Goal: Information Seeking & Learning: Check status

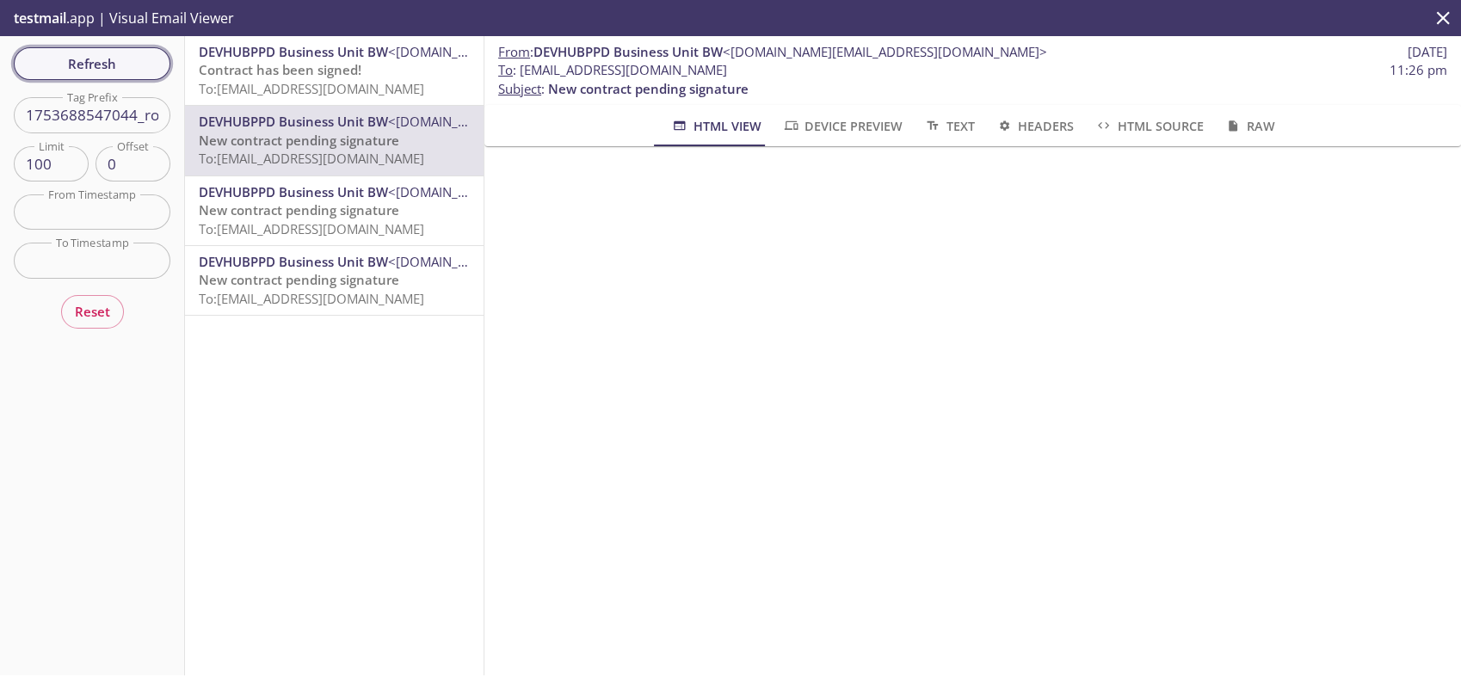
click at [138, 61] on span "Refresh" at bounding box center [92, 63] width 129 height 22
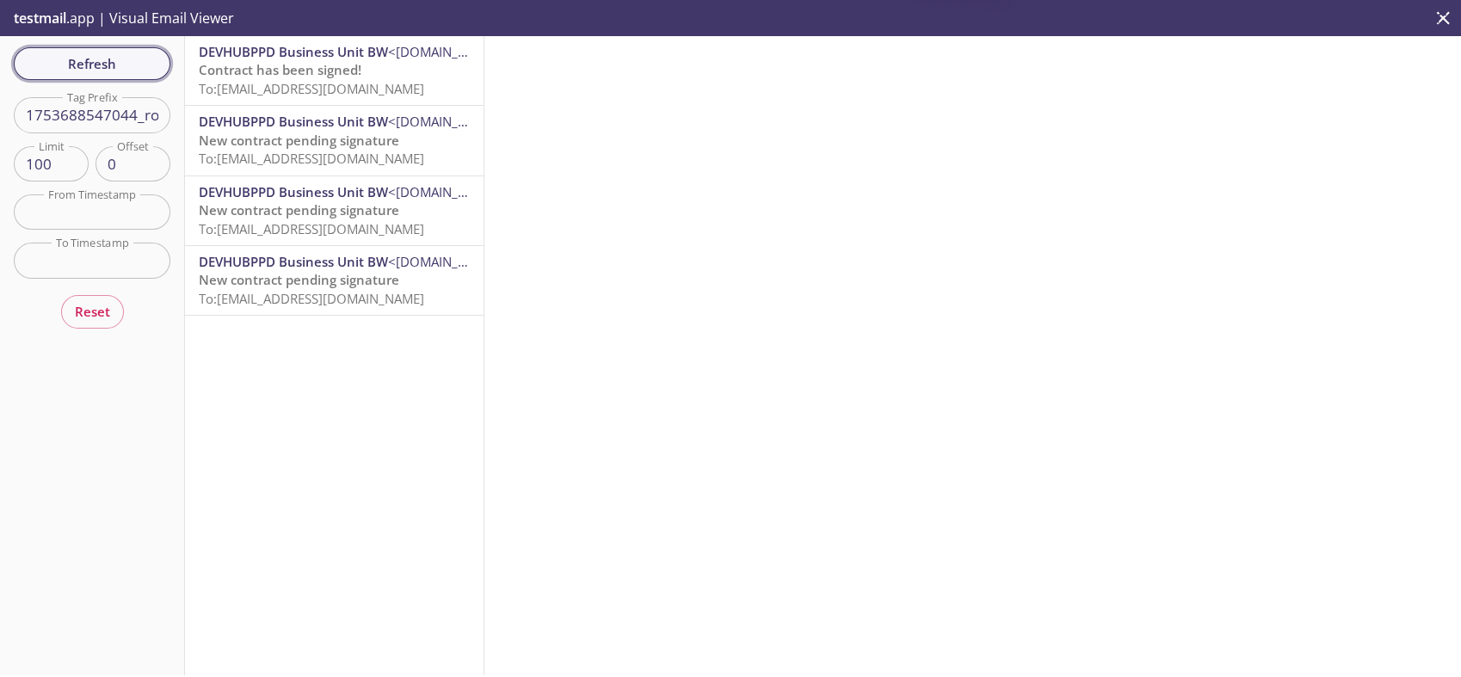
click at [138, 62] on span "Refresh" at bounding box center [92, 63] width 129 height 22
click at [215, 121] on span "DEVHUBPPD Business Unit BW" at bounding box center [293, 121] width 189 height 17
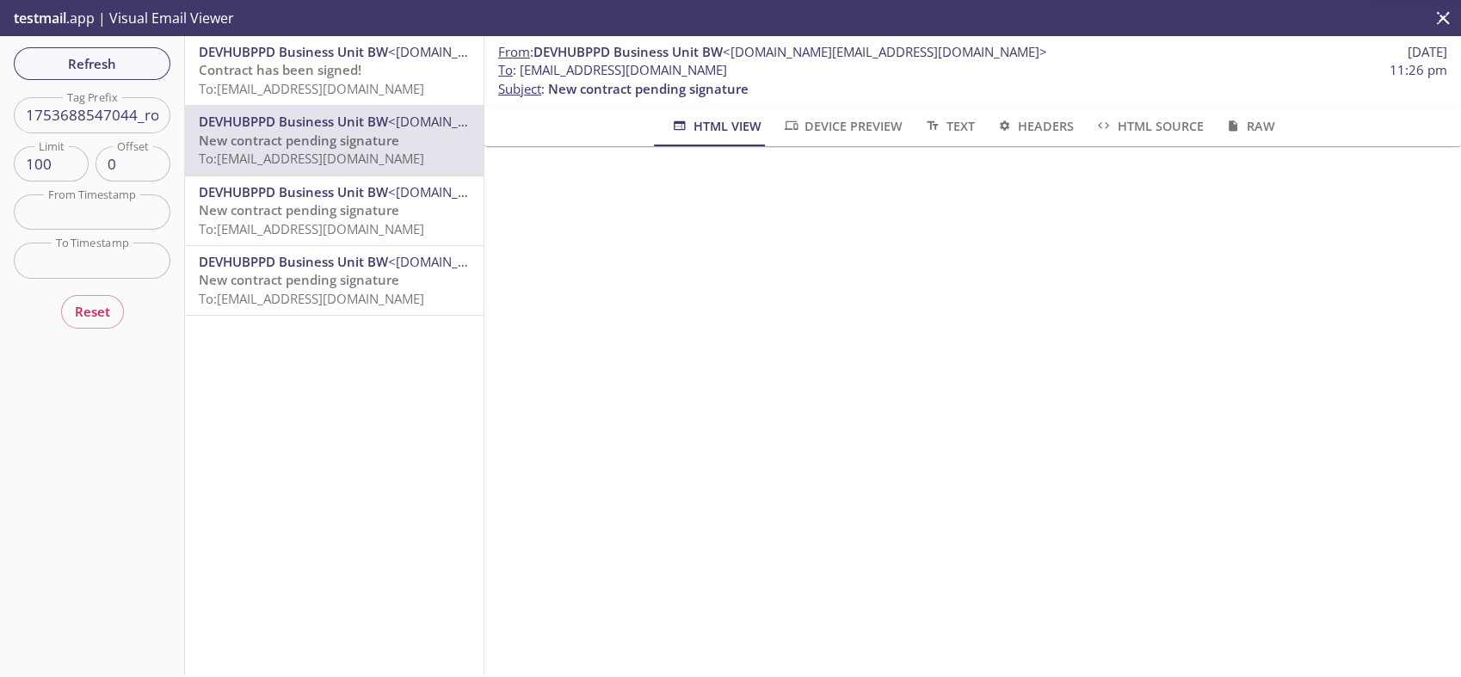
click at [77, 127] on input "1753688547044_ro9y" at bounding box center [92, 114] width 157 height 35
click at [87, 110] on input "1753688547044_ro9y" at bounding box center [92, 114] width 157 height 35
click at [114, 76] on button "Refresh" at bounding box center [92, 63] width 157 height 33
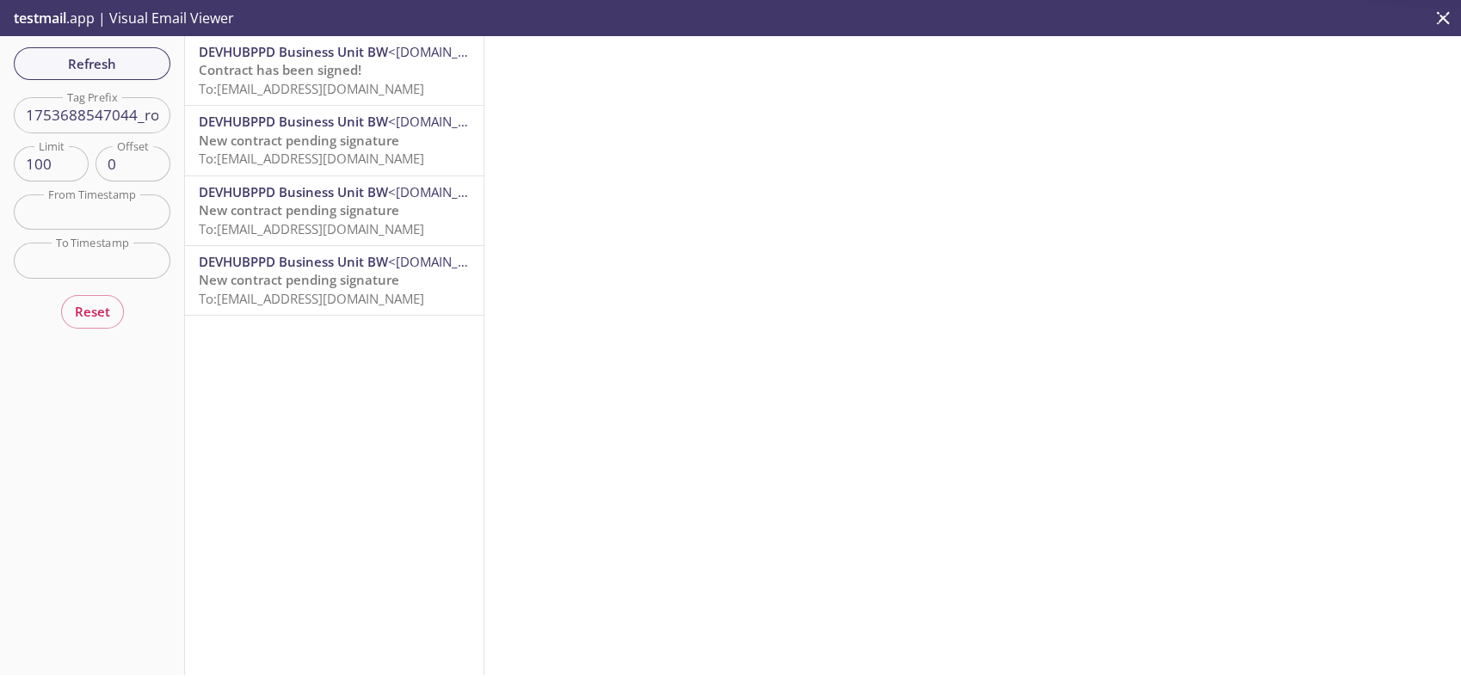
click at [278, 135] on span "New contract pending signature" at bounding box center [299, 140] width 200 height 17
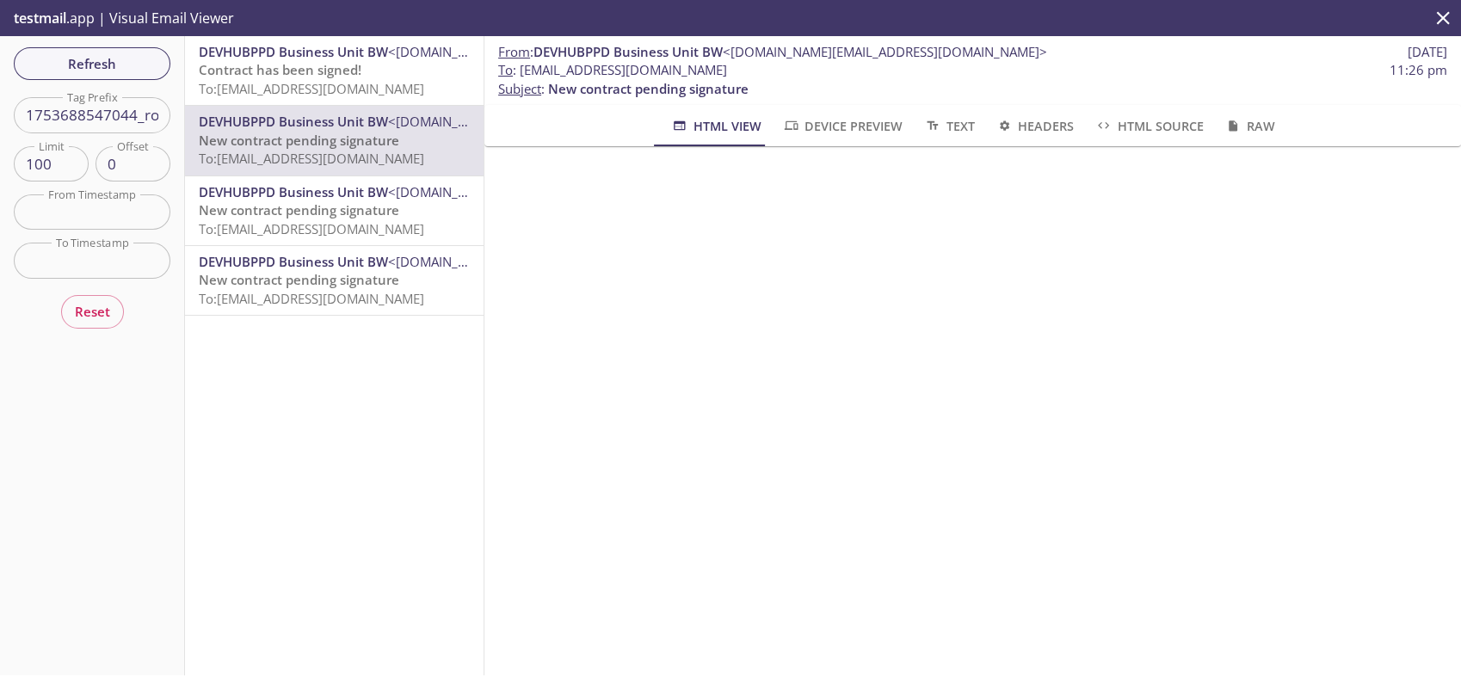
click at [320, 72] on span "Contract has been signed!" at bounding box center [280, 69] width 163 height 17
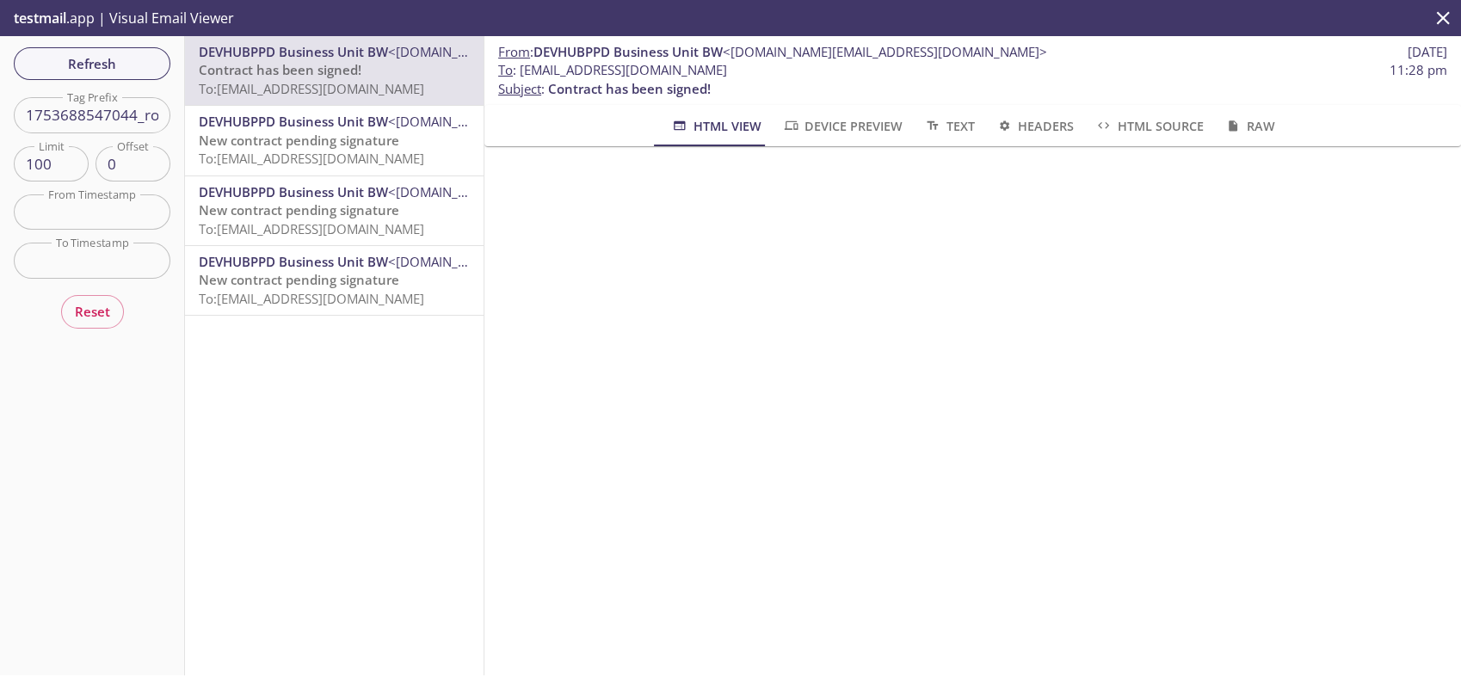
click at [332, 157] on span "To: reeve2e.1753688547044_ro9y@inbox.testmail.app" at bounding box center [311, 158] width 225 height 17
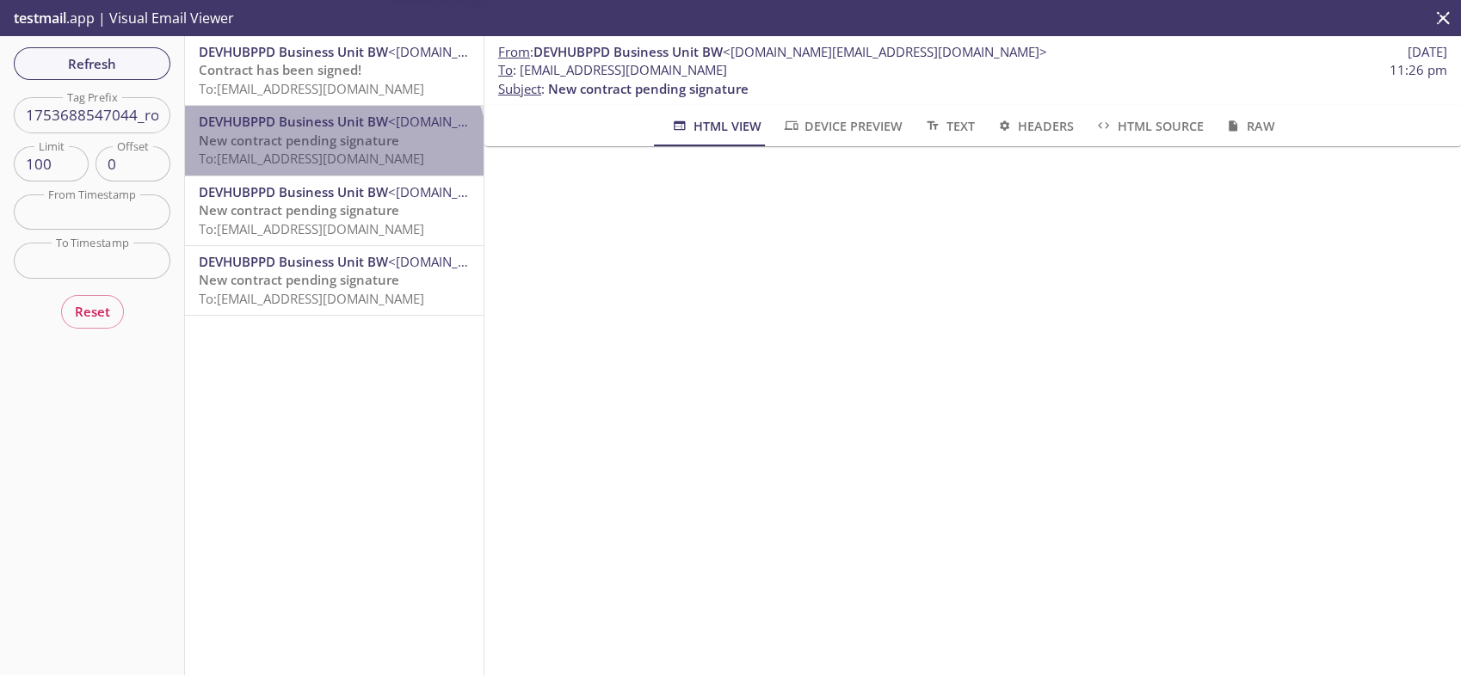
click at [332, 157] on span "To: reeve2e.1753688547044_ro9y@inbox.testmail.app" at bounding box center [311, 158] width 225 height 17
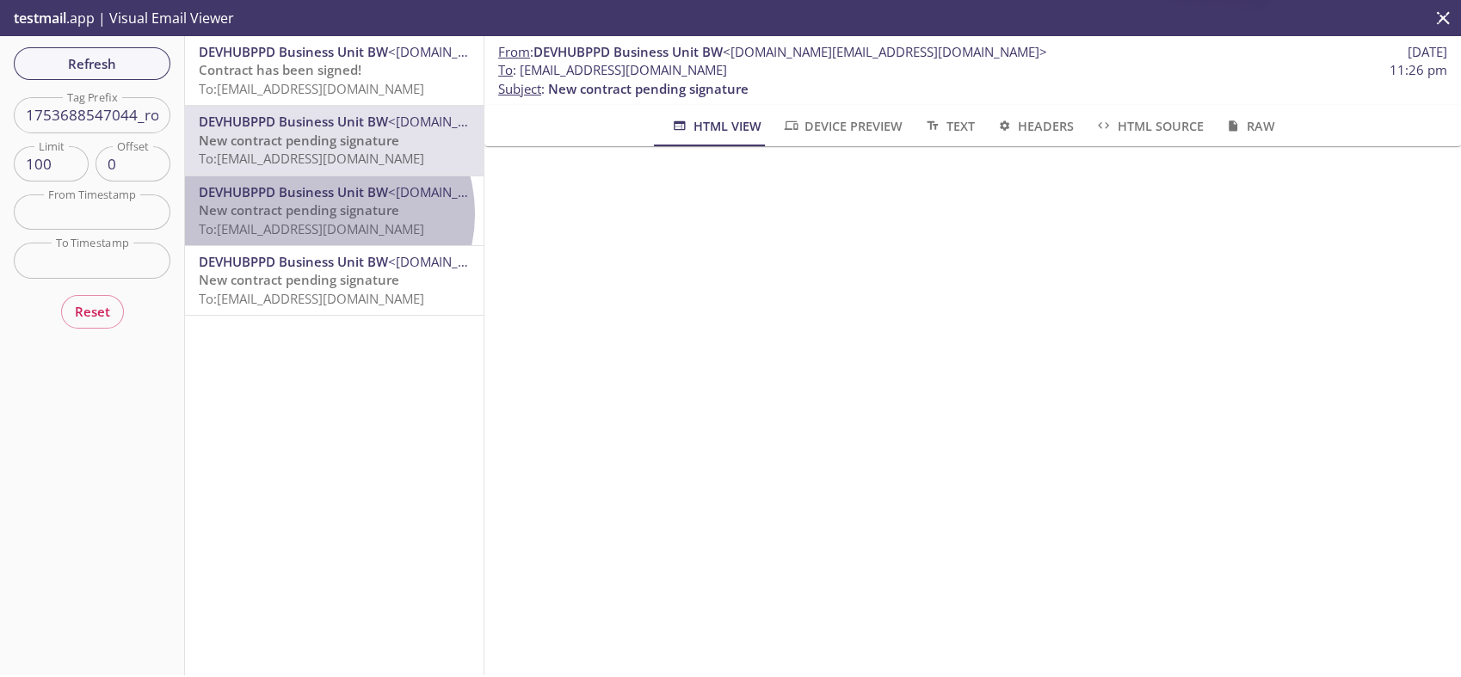
click at [323, 214] on span "New contract pending signature" at bounding box center [299, 209] width 200 height 17
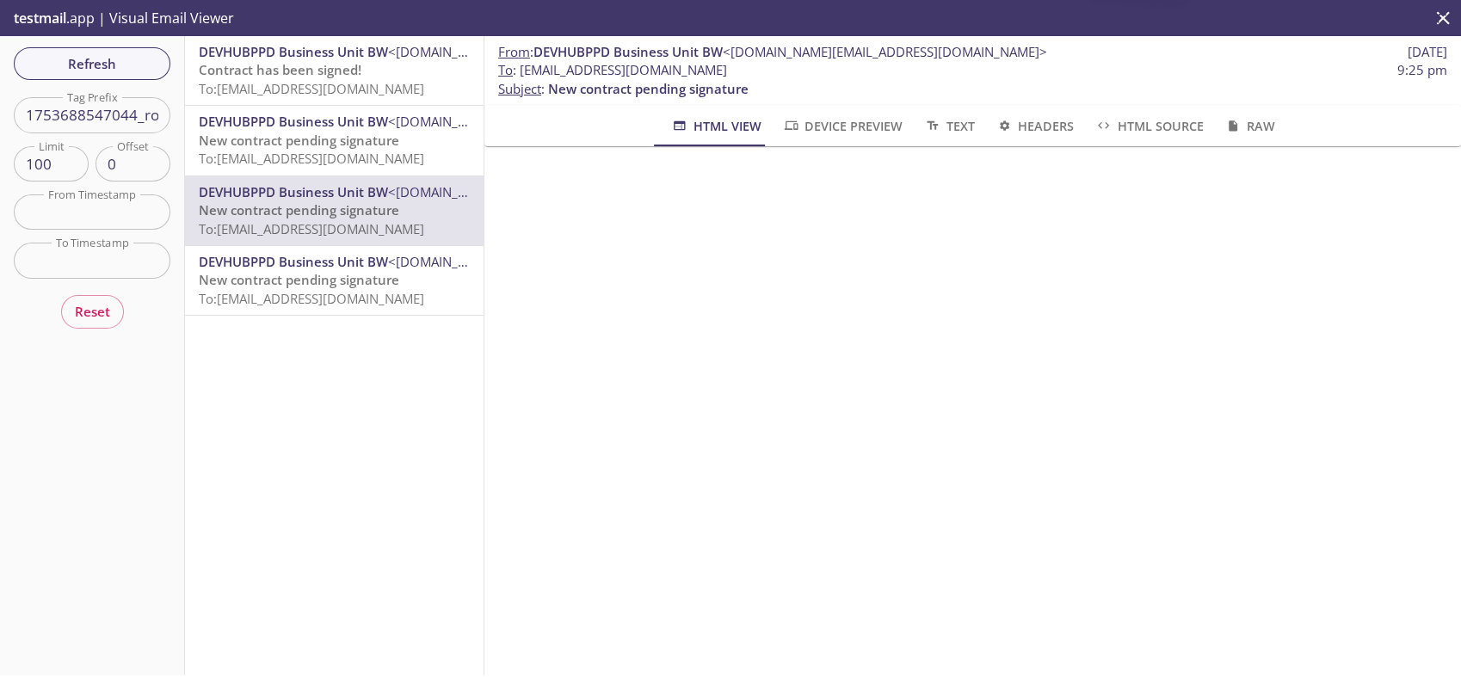
click at [334, 300] on span "To: reeve2e.1753688547044_ro9y@inbox.testmail.app" at bounding box center [311, 298] width 225 height 17
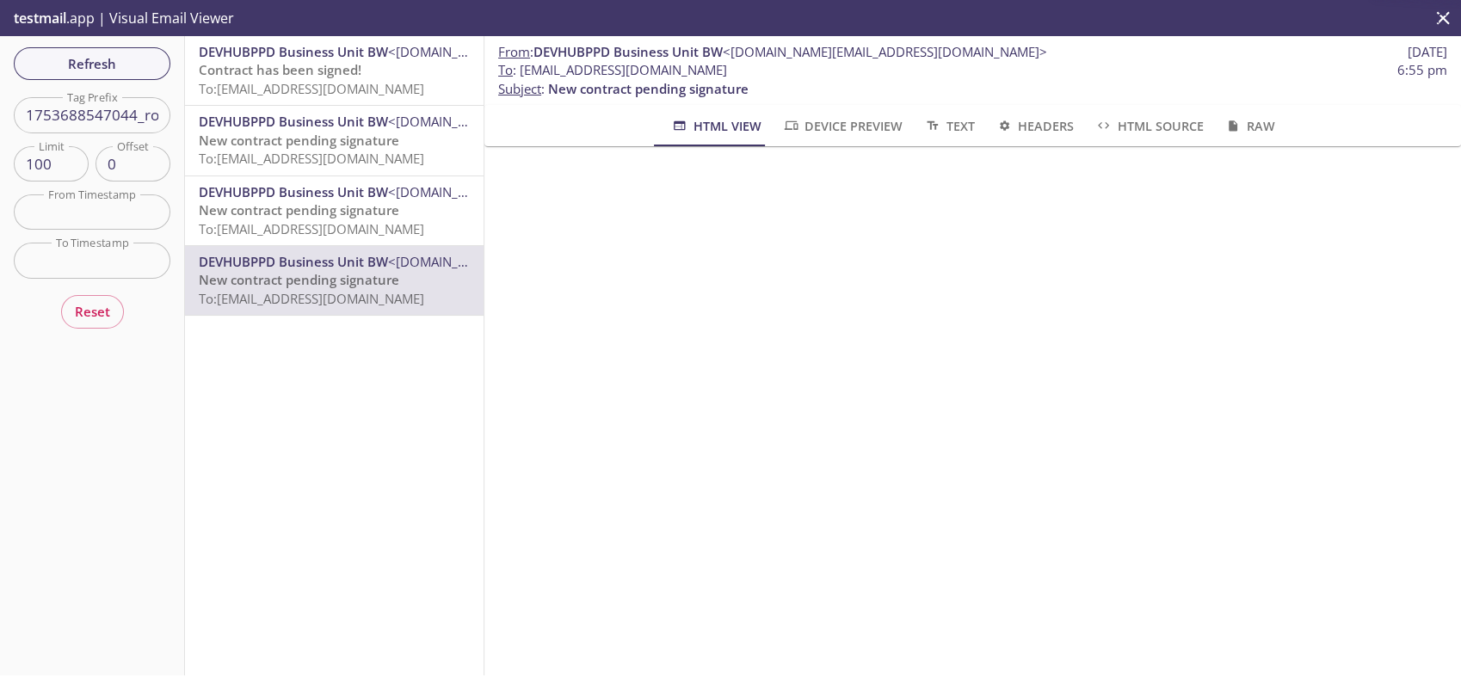
click at [315, 78] on span "Contract has been signed!" at bounding box center [280, 69] width 163 height 17
